Goal: Information Seeking & Learning: Learn about a topic

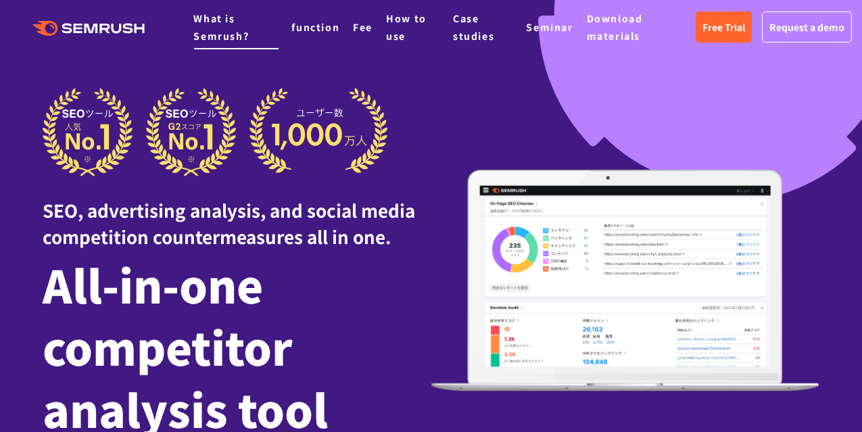
click at [221, 30] on font "What is Semrush?" at bounding box center [220, 26] width 55 height 31
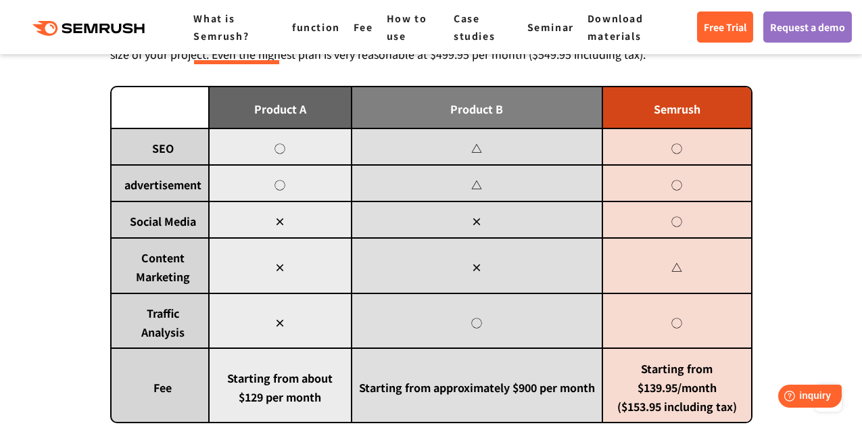
scroll to position [690, 0]
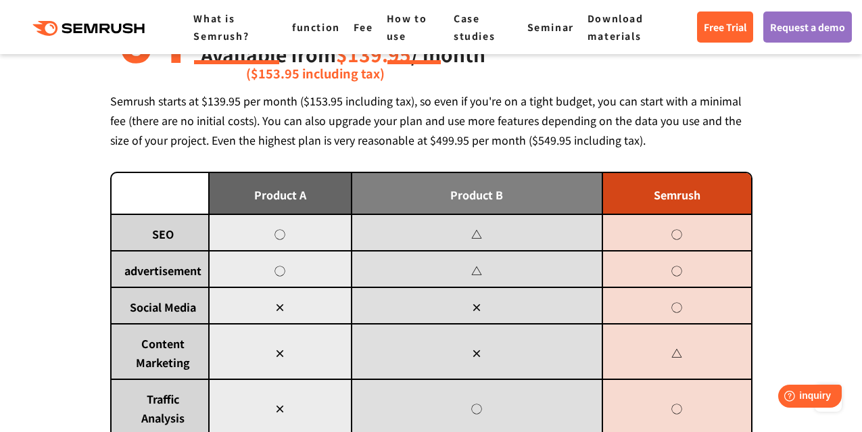
click at [399, 14] on font "How to use" at bounding box center [407, 26] width 41 height 31
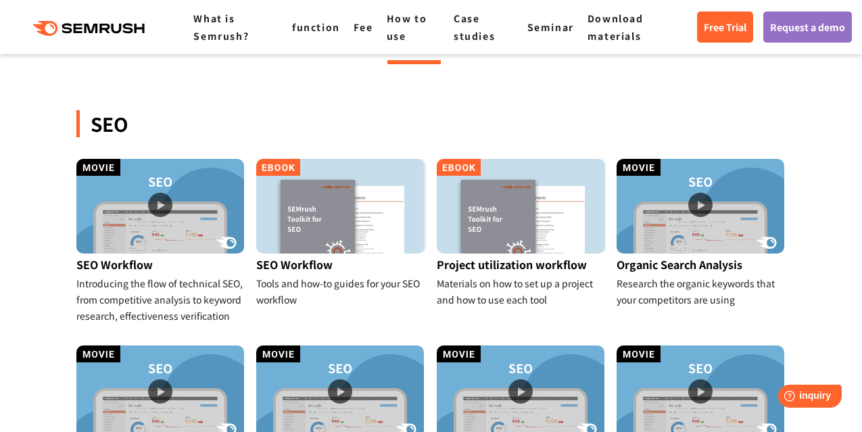
scroll to position [279, 0]
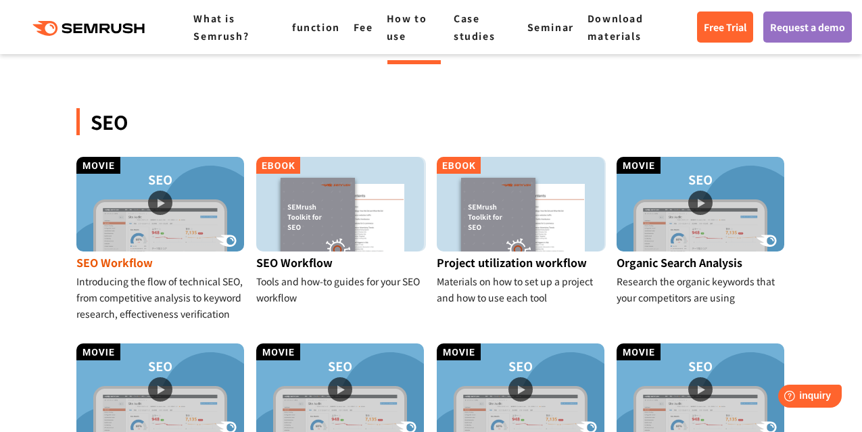
click at [162, 203] on img at bounding box center [160, 204] width 168 height 95
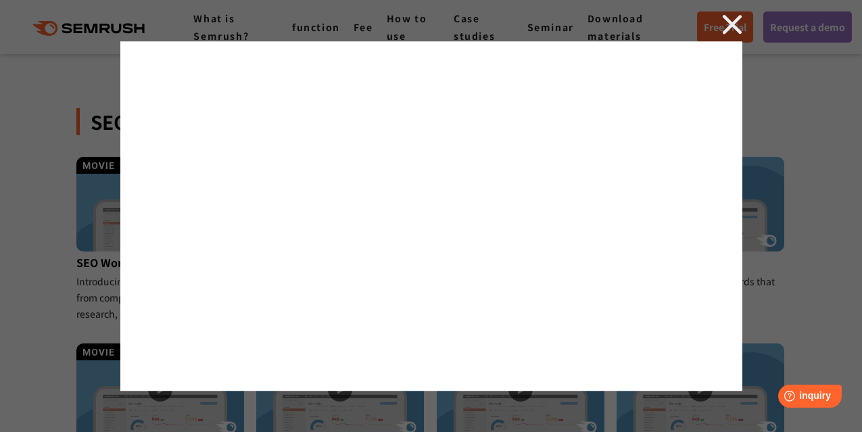
click at [732, 20] on img at bounding box center [732, 24] width 20 height 20
